Goal: Complete application form

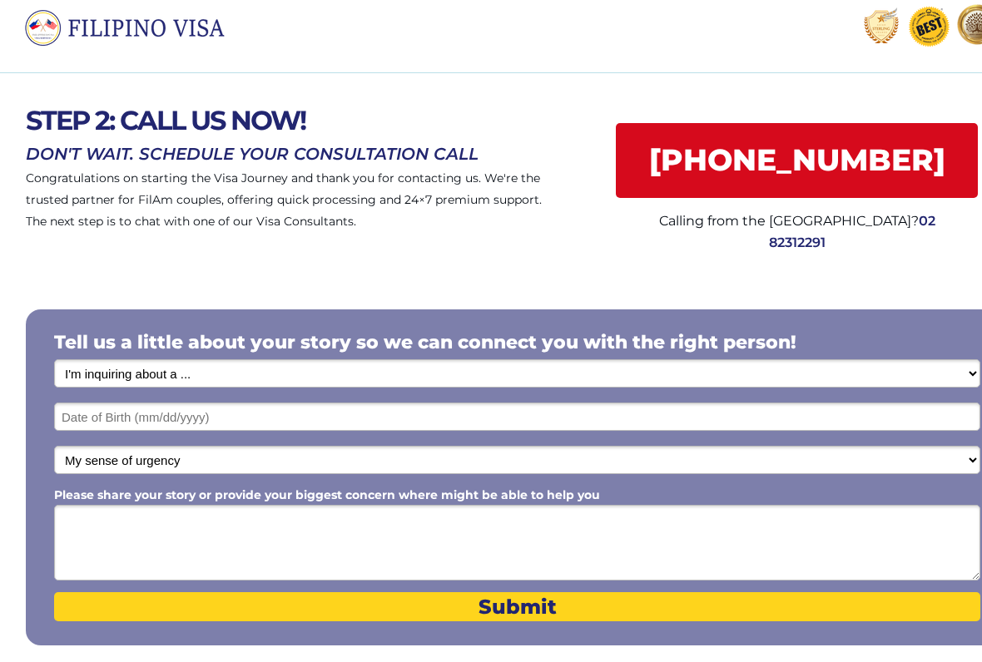
click at [843, 375] on select "I'm inquiring about a ... I don't know or other services Retirement Visa for Th…" at bounding box center [517, 374] width 926 height 28
select select "1801"
click at [284, 413] on input "text" at bounding box center [517, 417] width 926 height 28
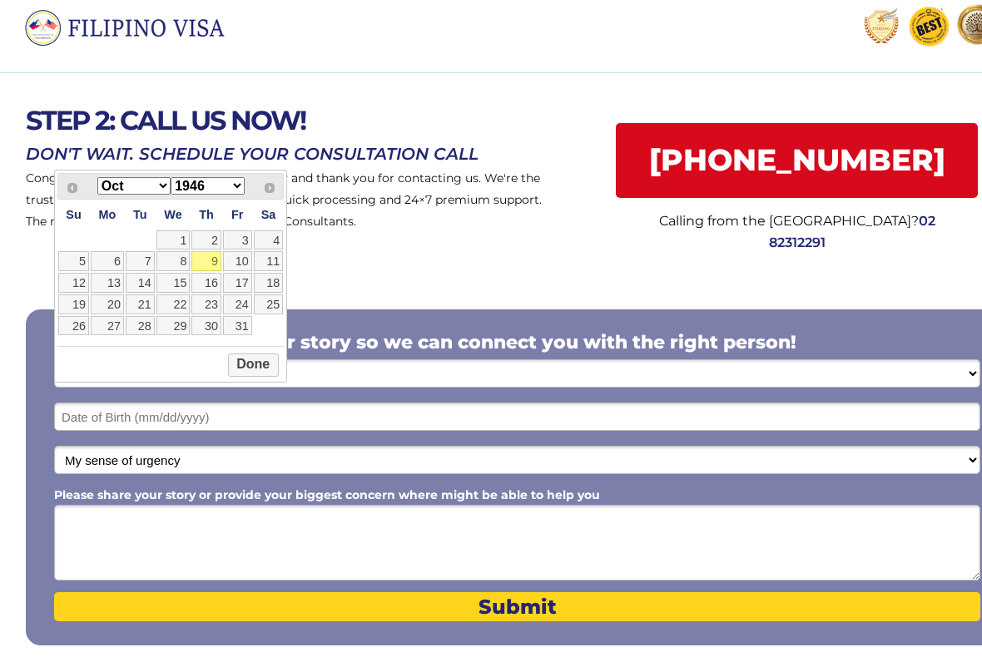
click at [145, 186] on select "Jan Feb Mar Apr May Jun Jul Aug Sep Oct Nov Dec" at bounding box center [133, 185] width 73 height 17
click at [214, 191] on select "1946 1947 1948 1949 1950 1951 1952 1953 1954 1955 1956 1957 1958 1959 1960 1961…" at bounding box center [207, 185] width 73 height 17
click at [205, 186] on select "1946 1947 1948 1949 1950 1951 1952 1953 1954 1955 1956 1957 1958 1959 1960 1961…" at bounding box center [207, 185] width 73 height 17
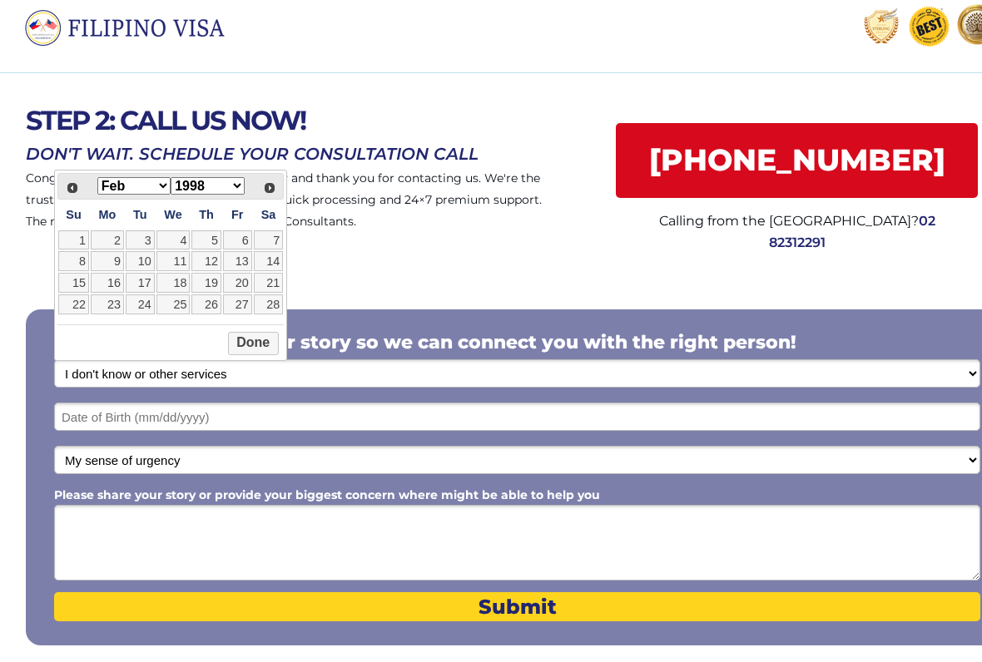
click at [276, 245] on link "7" at bounding box center [269, 240] width 30 height 20
type input "02/07/1998"
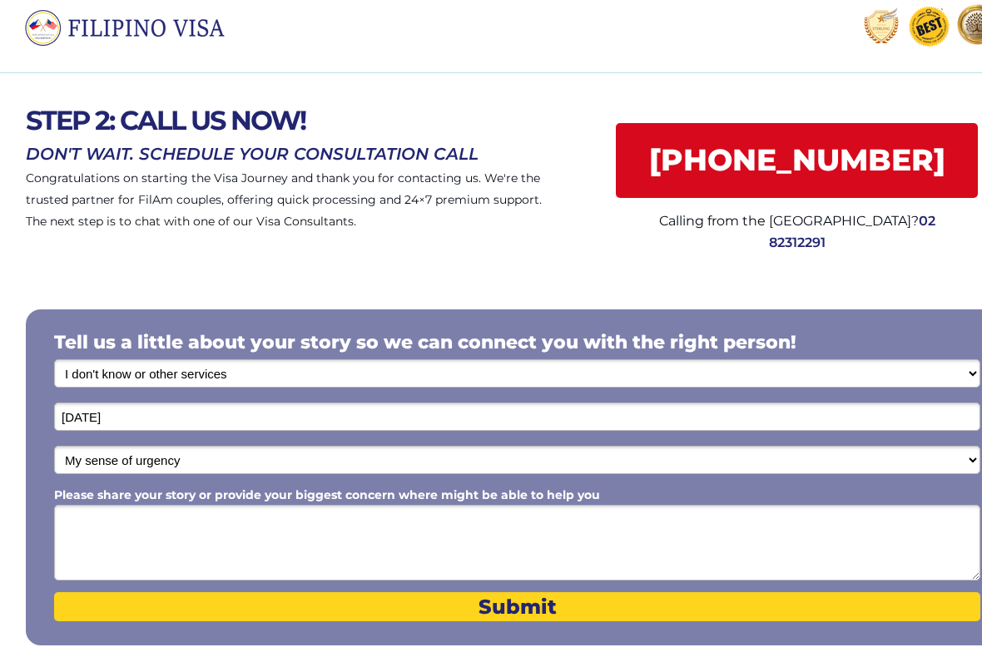
click at [237, 468] on select "My sense of urgency Low Priority - I'm just looking Medium High Priority - I ne…" at bounding box center [517, 460] width 926 height 28
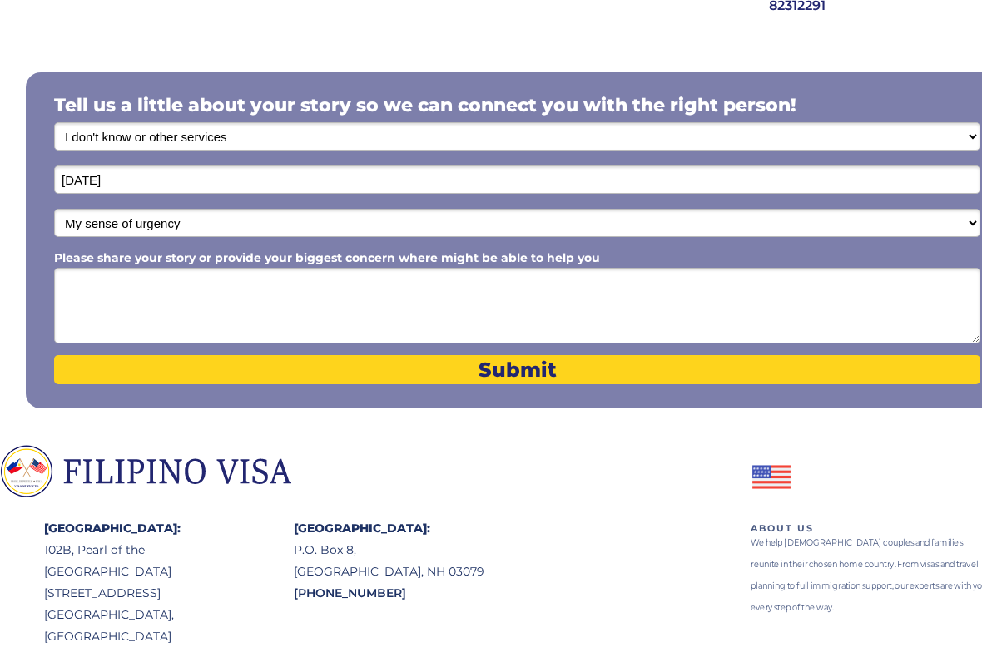
click at [401, 305] on textarea "Please share your story or provide your biggest concern where might be able to …" at bounding box center [517, 307] width 926 height 76
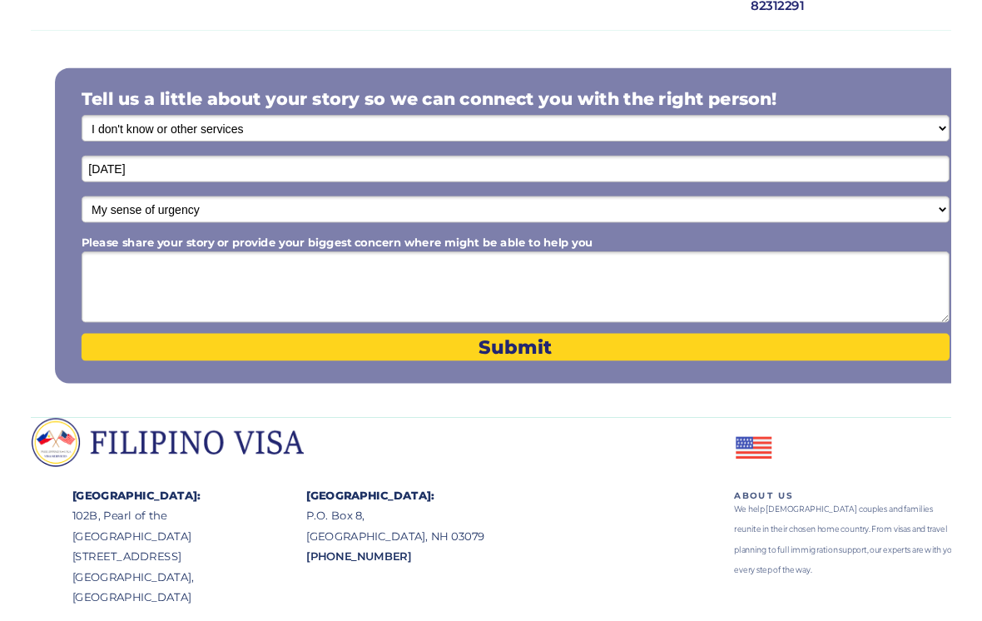
scroll to position [286, 26]
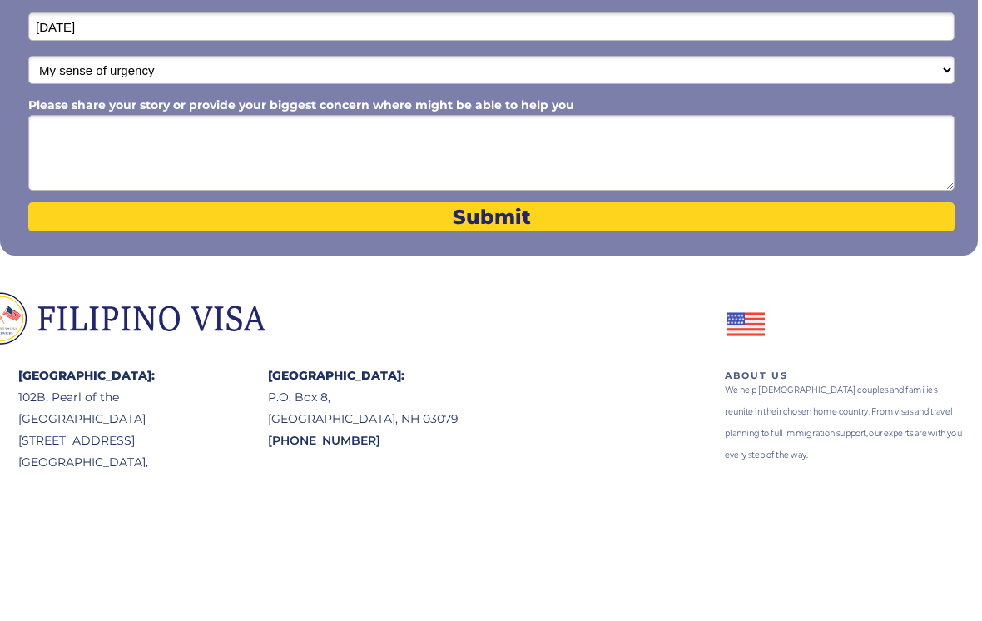
click at [343, 269] on textarea "Please share your story or provide your biggest concern where might be able to …" at bounding box center [491, 307] width 926 height 76
paste textarea "Good day. My name is Jhun Rey Vullag Velado, a licensed pharmacist from the Phi…"
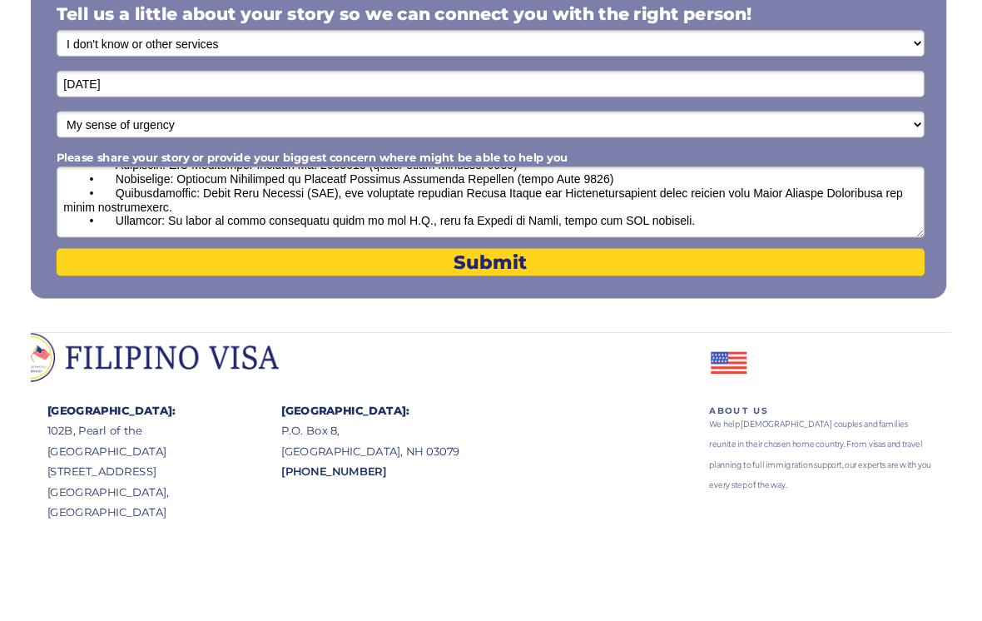
scroll to position [117, 0]
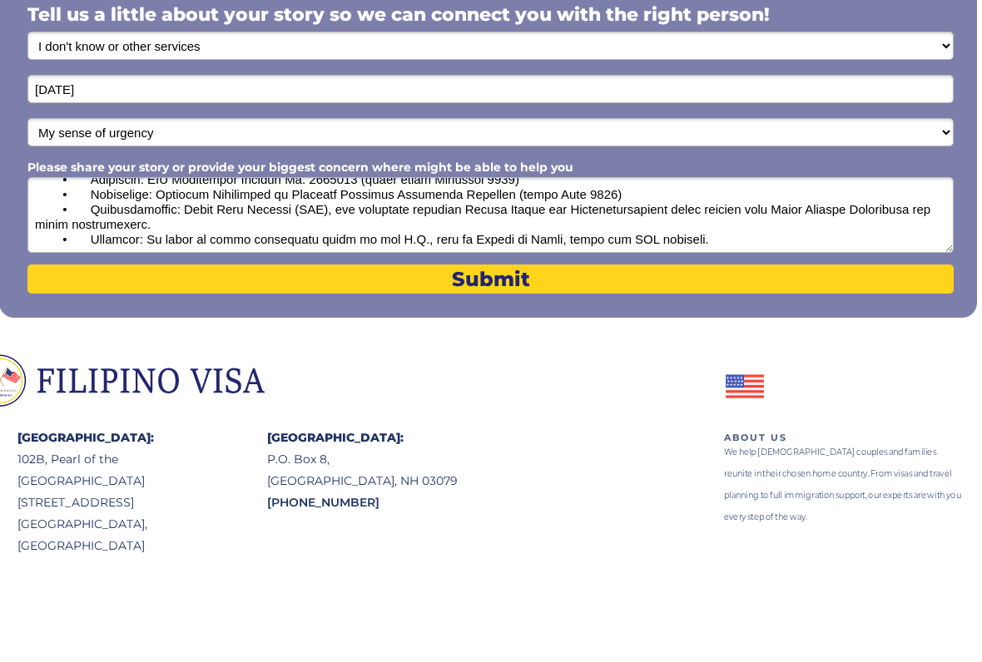
click at [150, 219] on textarea "Please share your story or provide your biggest concern where might be able to …" at bounding box center [490, 215] width 926 height 76
click at [147, 230] on textarea "Please share your story or provide your biggest concern where might be able to …" at bounding box center [490, 215] width 926 height 76
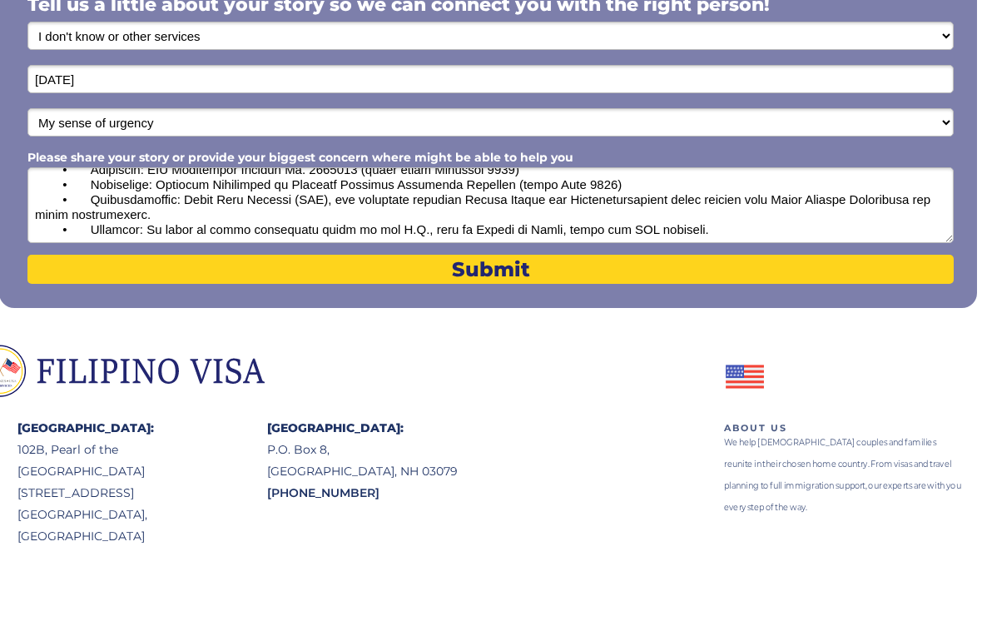
click at [163, 220] on textarea "Please share your story or provide your biggest concern where might be able to …" at bounding box center [490, 205] width 926 height 76
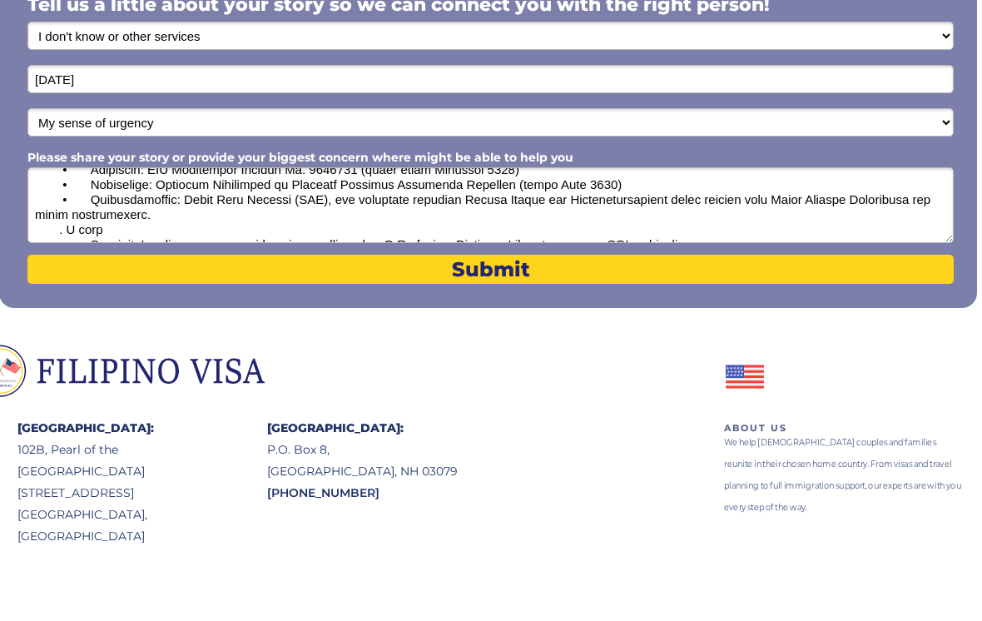
click at [59, 231] on textarea "Please share your story or provide your biggest concern where might be able to …" at bounding box center [490, 205] width 926 height 76
click at [101, 240] on textarea "Please share your story or provide your biggest concern where might be able to …" at bounding box center [490, 205] width 926 height 76
click at [90, 230] on textarea "Please share your story or provide your biggest concern where might be able to …" at bounding box center [490, 205] width 926 height 76
paste textarea "• Experience: Hospital Pharmacist at Bugasong Medicare Community Hospital (sinc…"
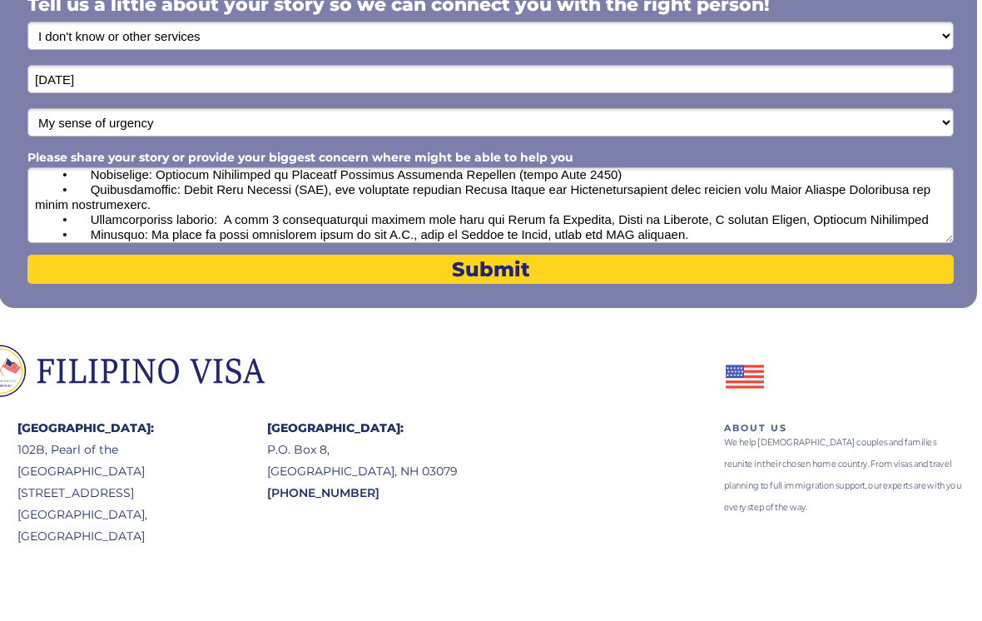
click at [808, 215] on textarea "Please share your story or provide your biggest concern where might be able to …" at bounding box center [490, 205] width 926 height 76
click at [717, 218] on textarea "Please share your story or provide your biggest concern where might be able to …" at bounding box center [490, 205] width 926 height 76
click at [709, 225] on textarea "Please share your story or provide your biggest concern where might be able to …" at bounding box center [490, 205] width 926 height 76
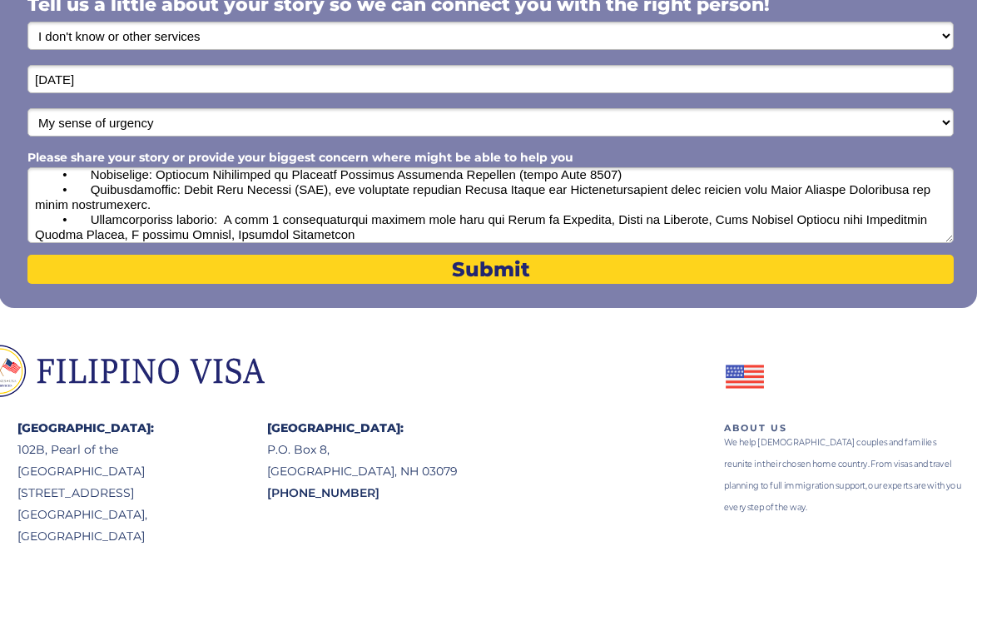
click at [375, 240] on textarea "Please share your story or provide your biggest concern where might be able to …" at bounding box center [490, 205] width 926 height 76
click at [206, 232] on textarea "Please share your story or provide your biggest concern where might be able to …" at bounding box center [490, 205] width 926 height 76
type textarea "Good day. My name is Jhun Rey Vullag Velado, a licensed pharmacist from the Phi…"
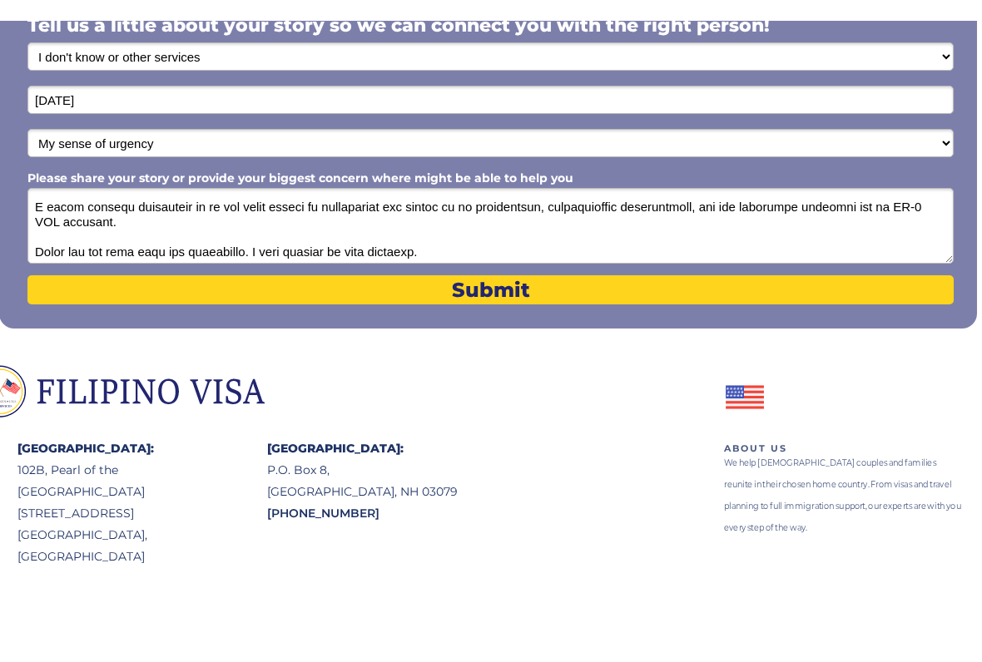
scroll to position [221, 0]
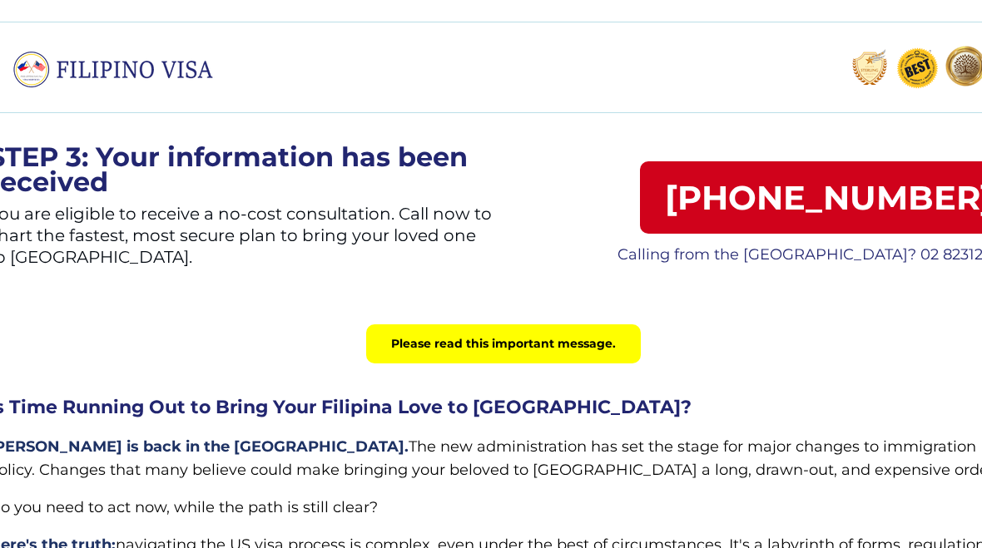
scroll to position [0, 58]
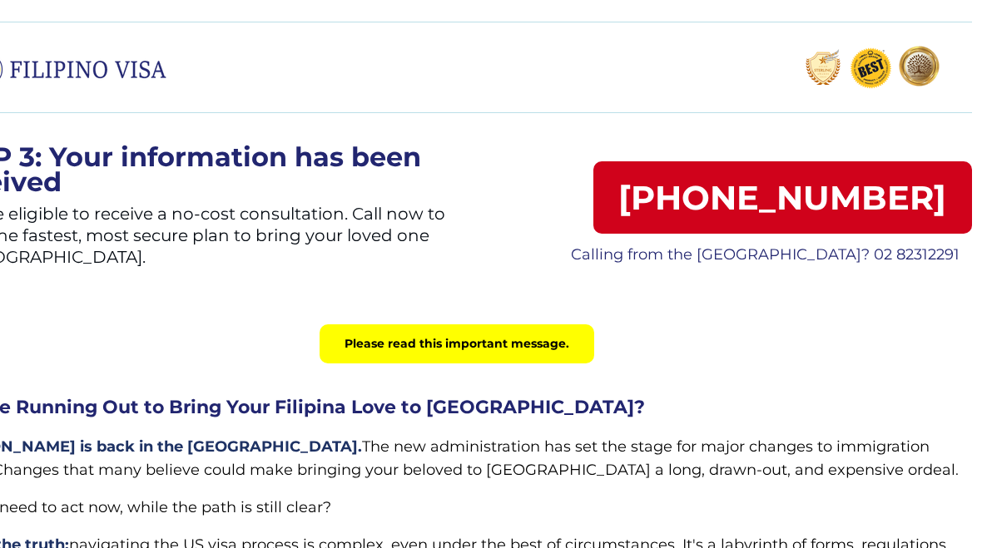
click at [916, 245] on p "Calling from the [GEOGRAPHIC_DATA]? 02 82312291" at bounding box center [764, 255] width 413 height 26
click at [913, 256] on p "Calling from the [GEOGRAPHIC_DATA]? 02 82312291" at bounding box center [764, 255] width 413 height 26
click at [924, 258] on p "Calling from the [GEOGRAPHIC_DATA]? 02 82312291" at bounding box center [764, 255] width 413 height 26
click at [845, 210] on link "[PHONE_NUMBER]" at bounding box center [782, 197] width 379 height 72
click at [915, 259] on p "Calling from the [GEOGRAPHIC_DATA]? 02 82312291" at bounding box center [764, 255] width 413 height 26
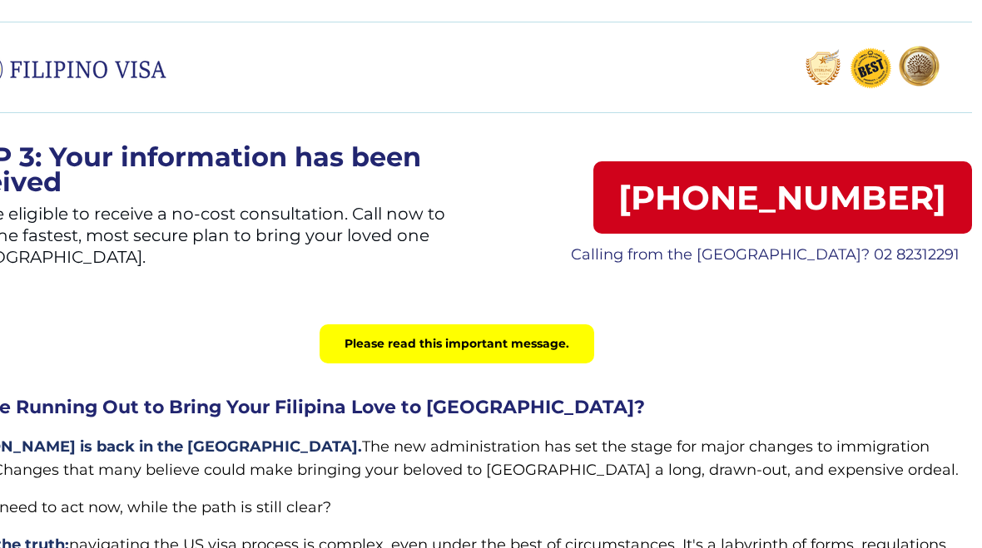
click at [918, 252] on p "Calling from the [GEOGRAPHIC_DATA]? 02 82312291" at bounding box center [764, 255] width 413 height 26
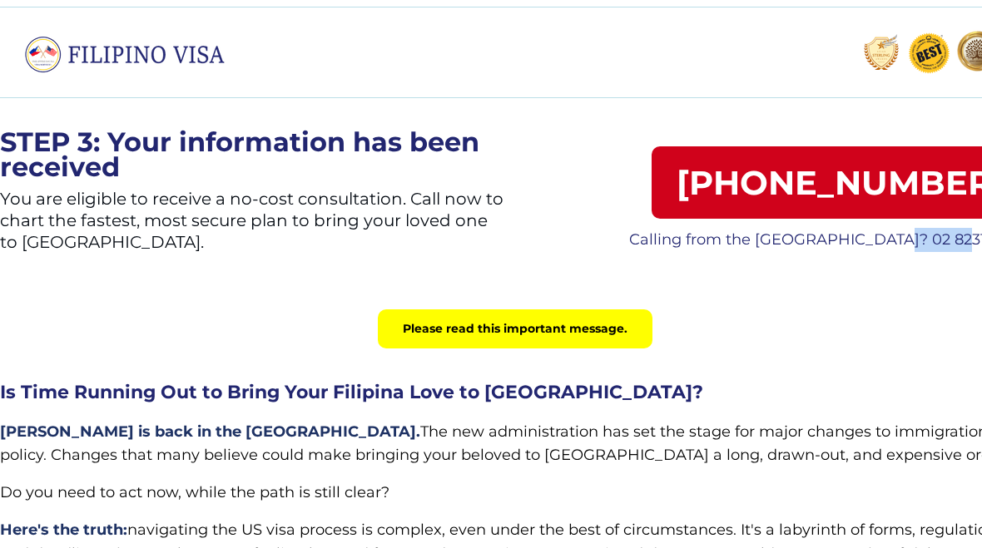
scroll to position [0, 0]
